Goal: Information Seeking & Learning: Learn about a topic

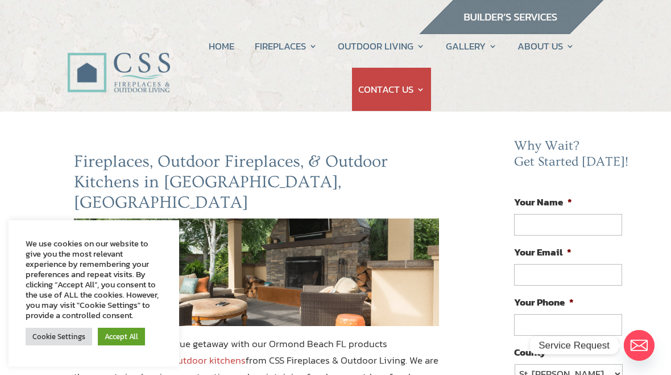
click at [35, 63] on my-module "HOME FIREPLACES Fireplace Remodel Fireplace Builder OUTDOOR LIVING Outdoor Kitc…" at bounding box center [335, 61] width 671 height 101
click at [105, 339] on link "Accept All" at bounding box center [121, 336] width 47 height 18
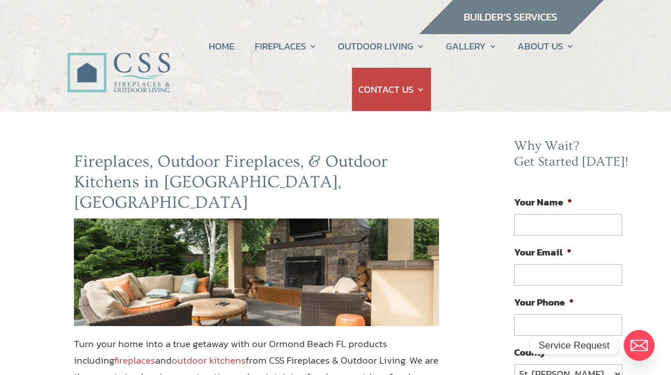
click at [78, 86] on img at bounding box center [118, 60] width 103 height 73
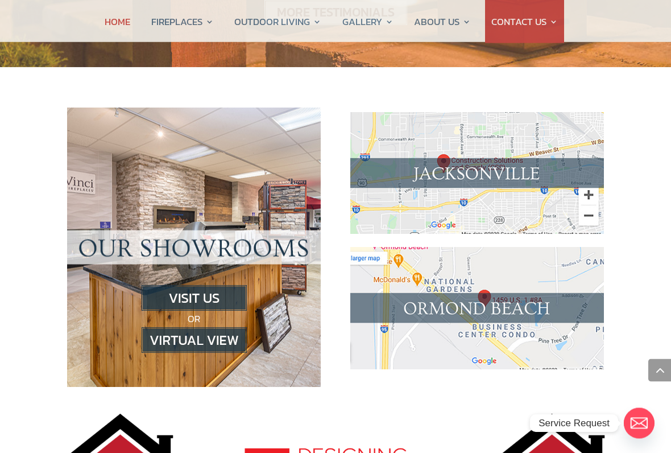
scroll to position [1110, 0]
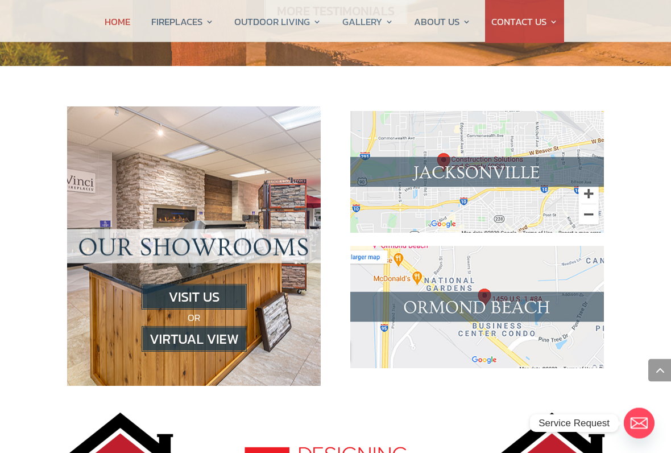
click at [167, 326] on img at bounding box center [194, 339] width 105 height 26
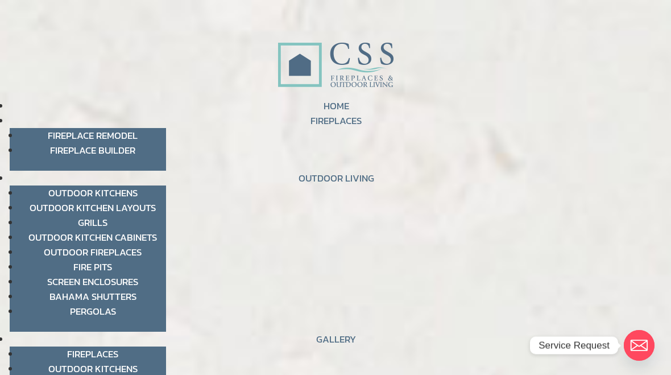
click at [70, 135] on link "Fireplace Remodel" at bounding box center [93, 135] width 90 height 15
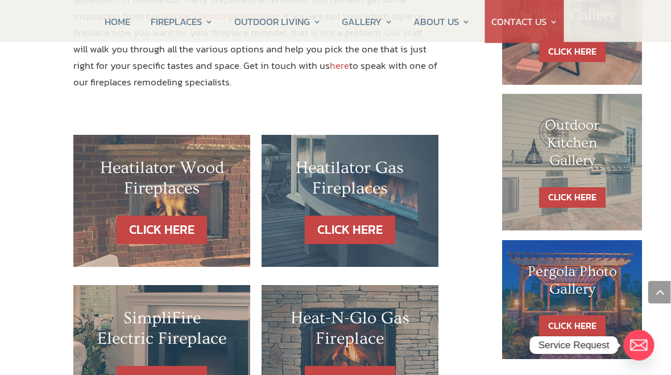
scroll to position [617, 1]
click at [330, 215] on link "CLICK HERE" at bounding box center [350, 229] width 90 height 29
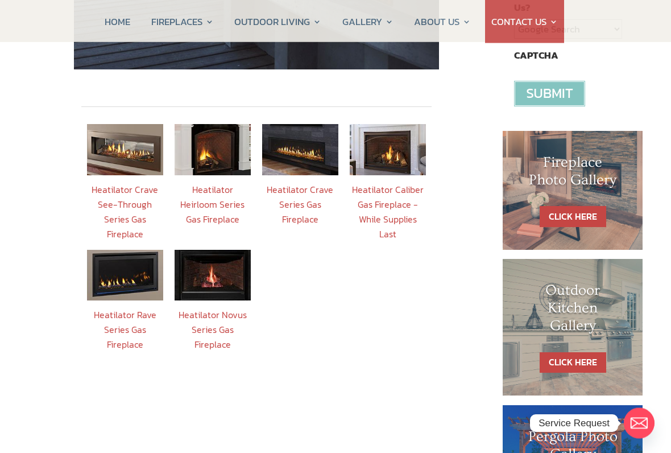
scroll to position [399, 0]
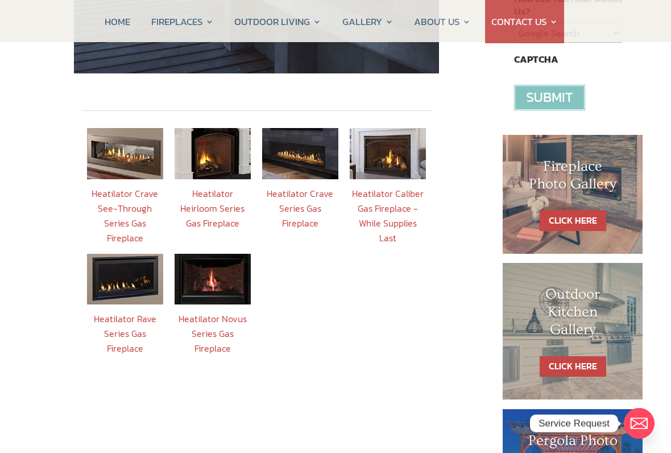
click at [119, 272] on img at bounding box center [125, 279] width 76 height 51
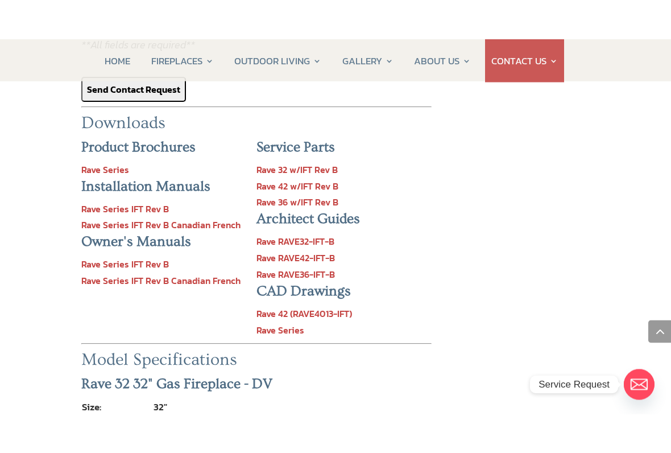
scroll to position [1297, 0]
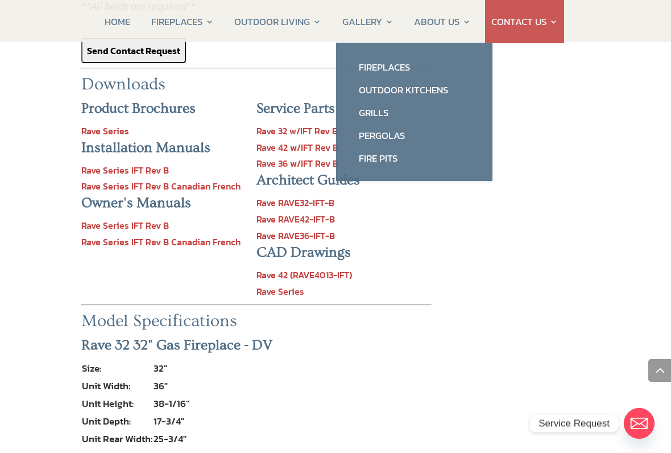
click at [373, 64] on link "Fireplaces" at bounding box center [414, 67] width 134 height 23
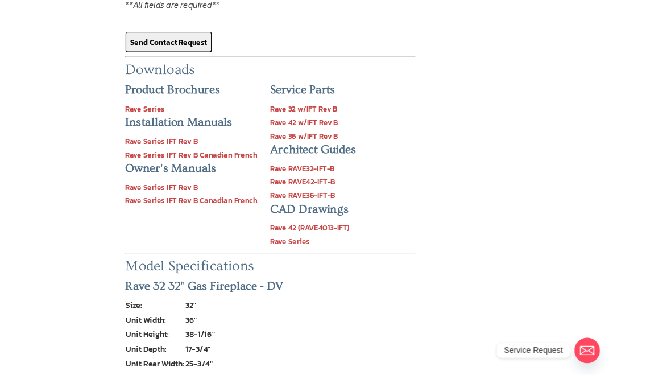
scroll to position [1329, 0]
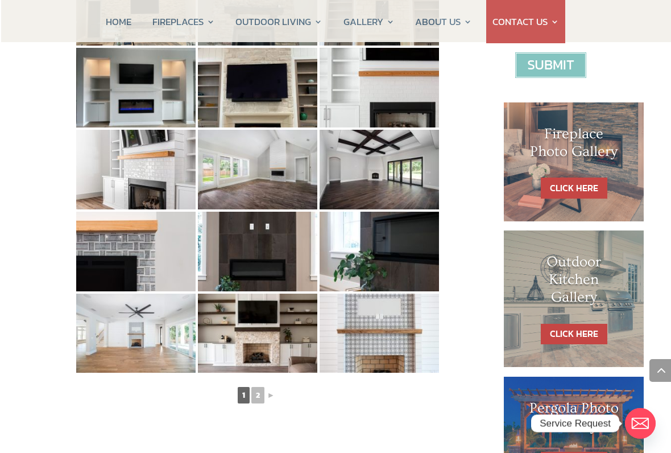
scroll to position [480, 0]
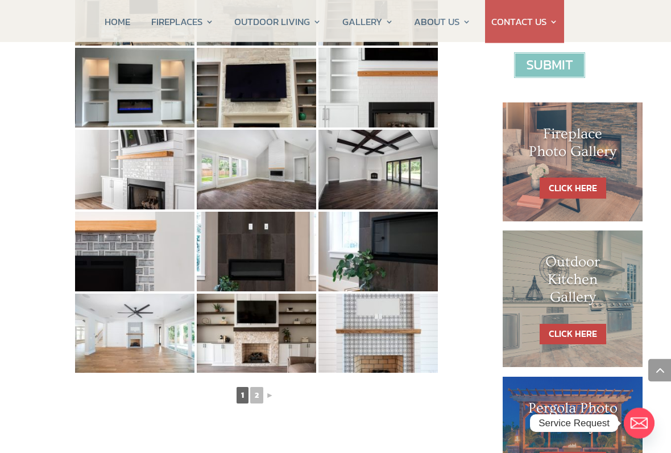
click at [564, 180] on link "CLICK HERE" at bounding box center [572, 188] width 67 height 21
